Goal: Task Accomplishment & Management: Use online tool/utility

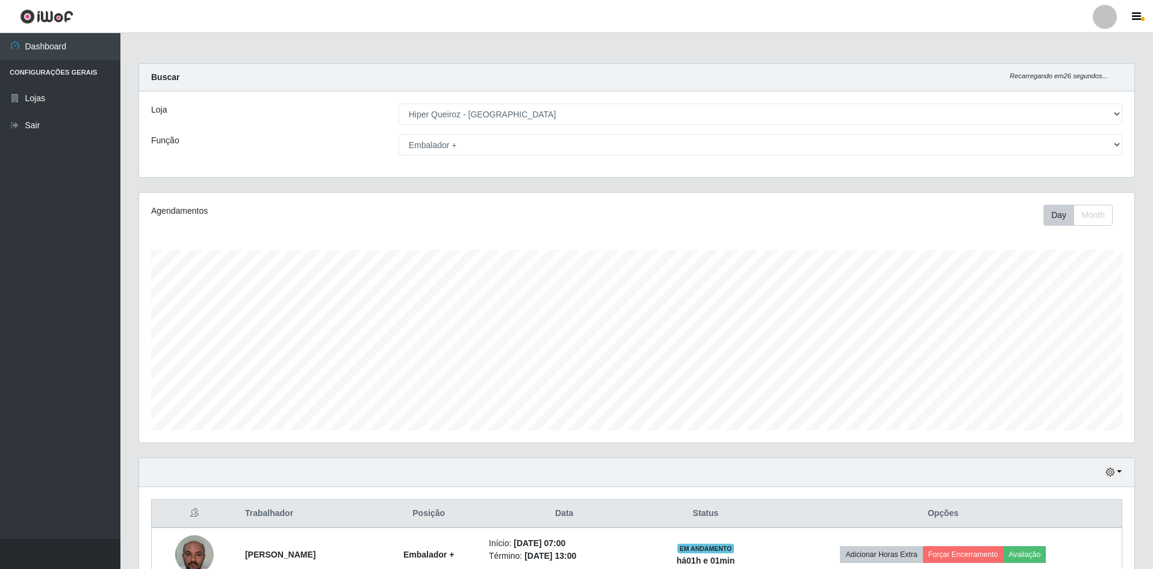
select select "516"
select select "70"
click at [630, 101] on div "Loja [Selecione...] Hiper Queiroz - [GEOGRAPHIC_DATA] [GEOGRAPHIC_DATA] [GEOGRA…" at bounding box center [636, 133] width 995 height 85
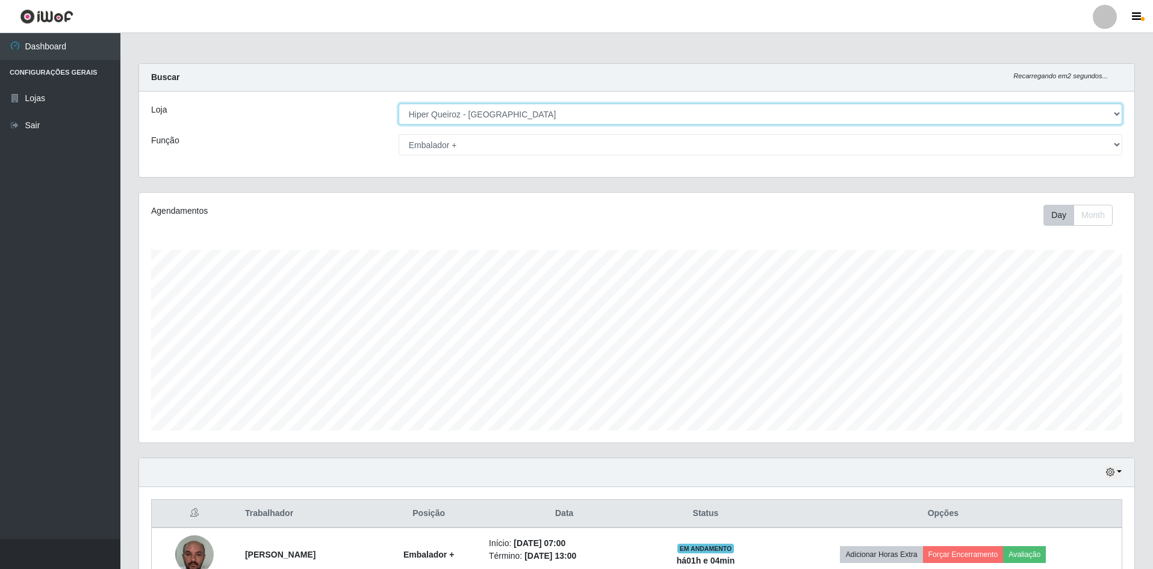
click at [631, 106] on select "[Selecione...] Hiper Queiroz - [GEOGRAPHIC_DATA] [GEOGRAPHIC_DATA] [GEOGRAPHIC_…" at bounding box center [759, 114] width 723 height 21
select select "517"
click at [398, 104] on select "[Selecione...] Hiper Queiroz - [GEOGRAPHIC_DATA] [GEOGRAPHIC_DATA] [GEOGRAPHIC_…" at bounding box center [759, 114] width 723 height 21
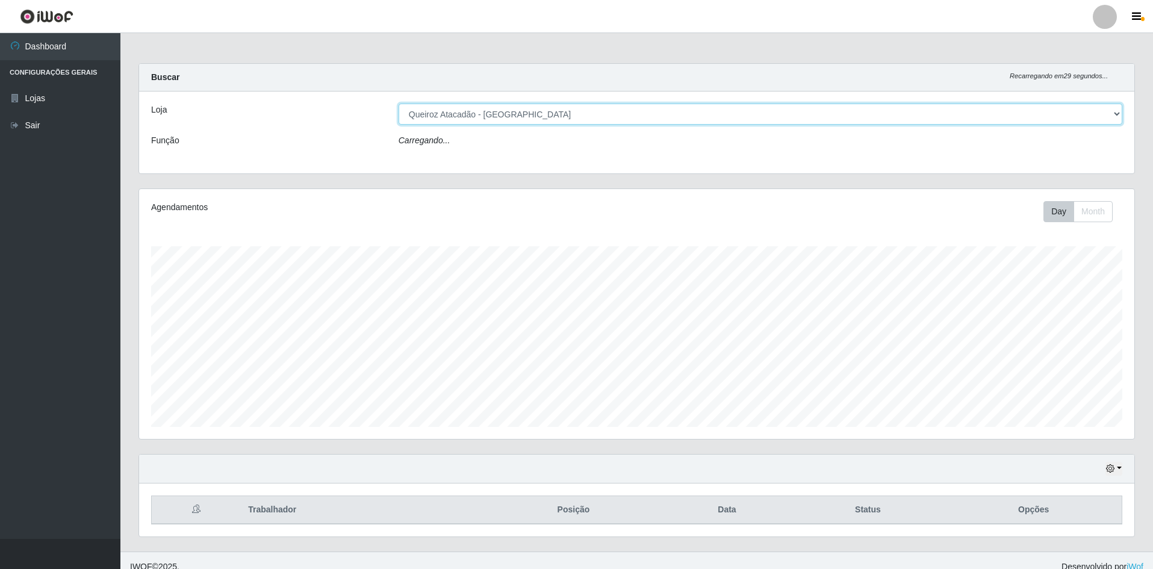
select select "70"
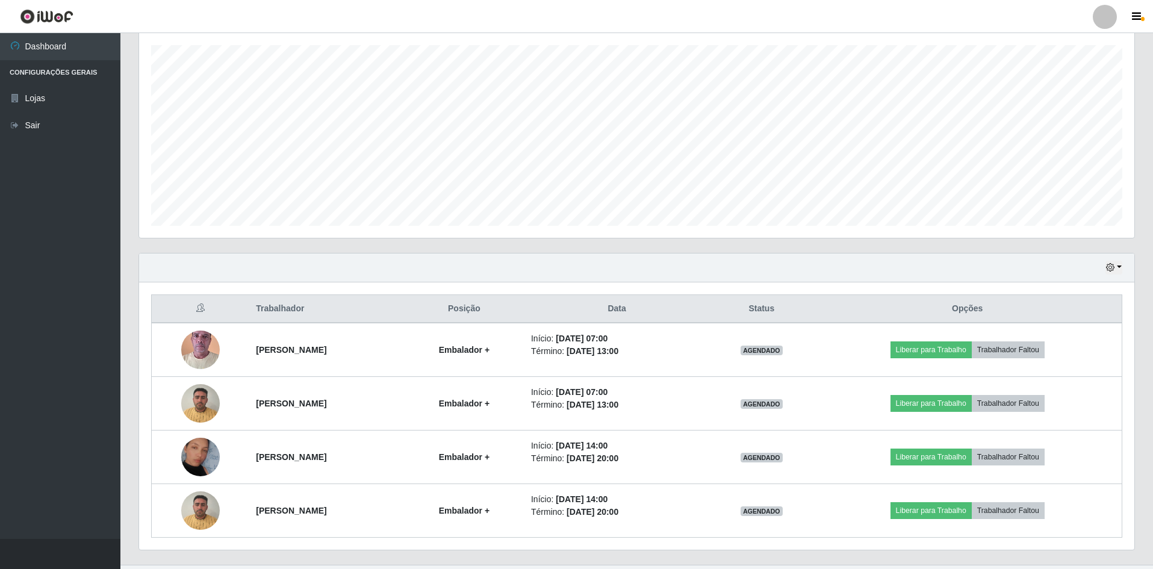
scroll to position [231, 0]
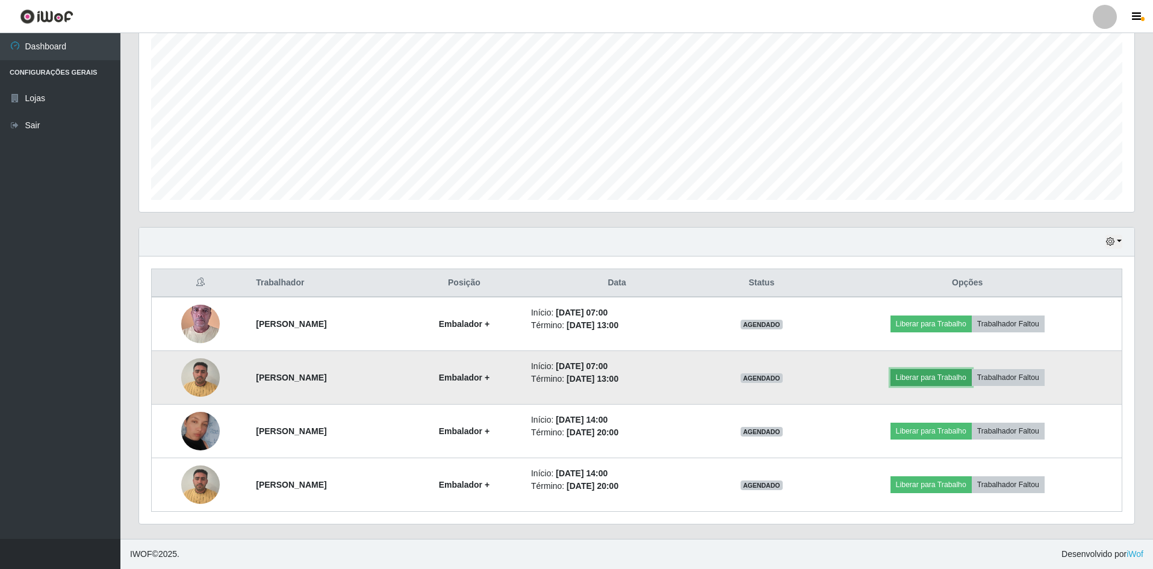
click at [955, 377] on button "Liberar para Trabalho" at bounding box center [930, 377] width 81 height 17
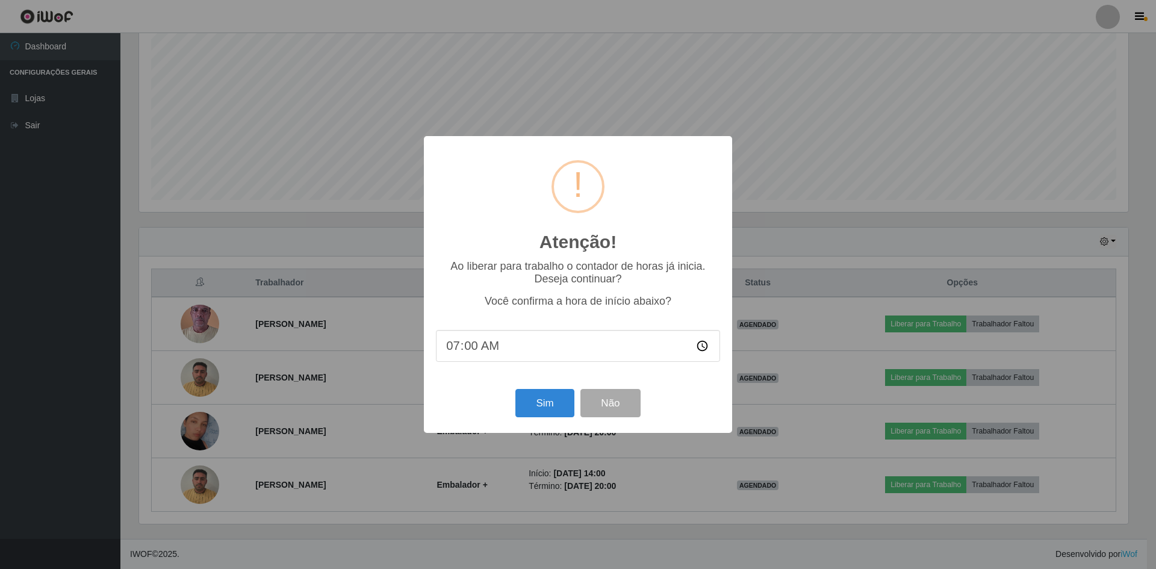
type input "08:00"
click at [560, 407] on button "Sim" at bounding box center [544, 403] width 58 height 28
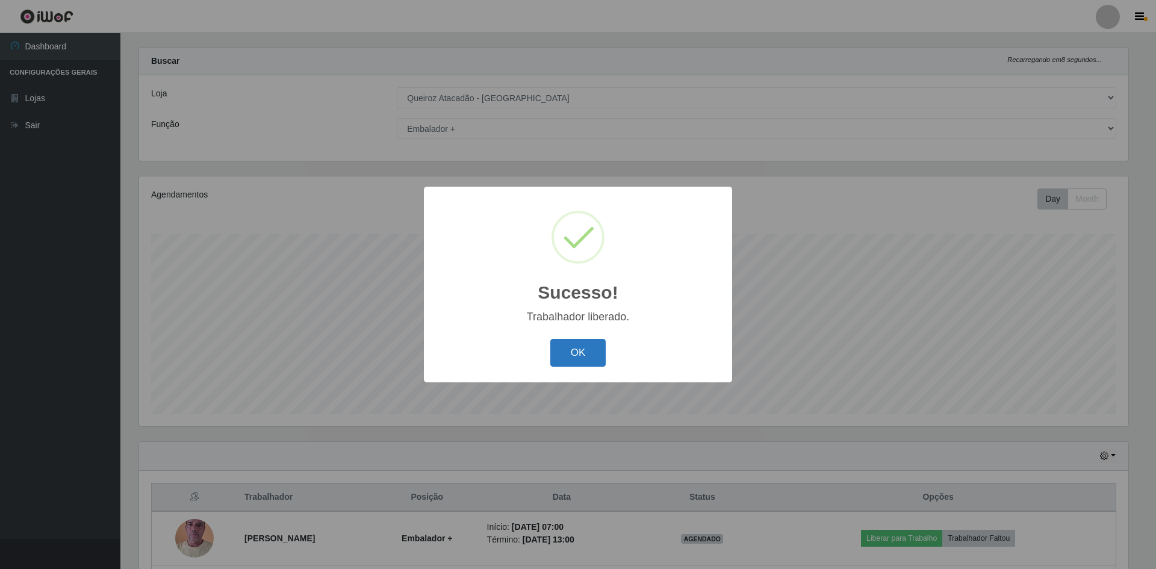
click at [583, 350] on button "OK" at bounding box center [578, 353] width 56 height 28
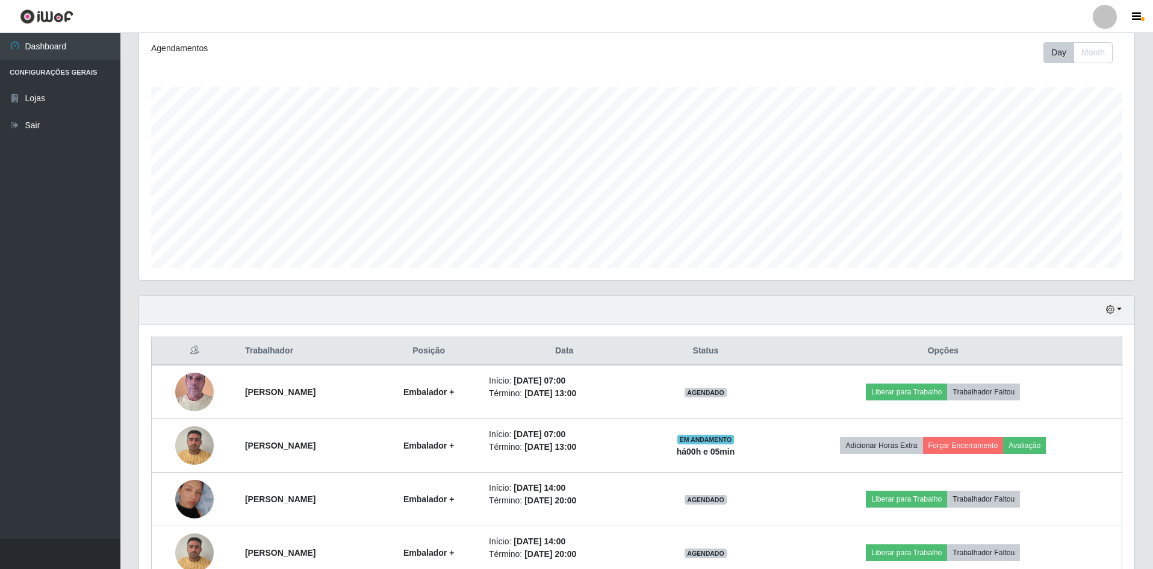
scroll to position [231, 0]
